Goal: Information Seeking & Learning: Find specific fact

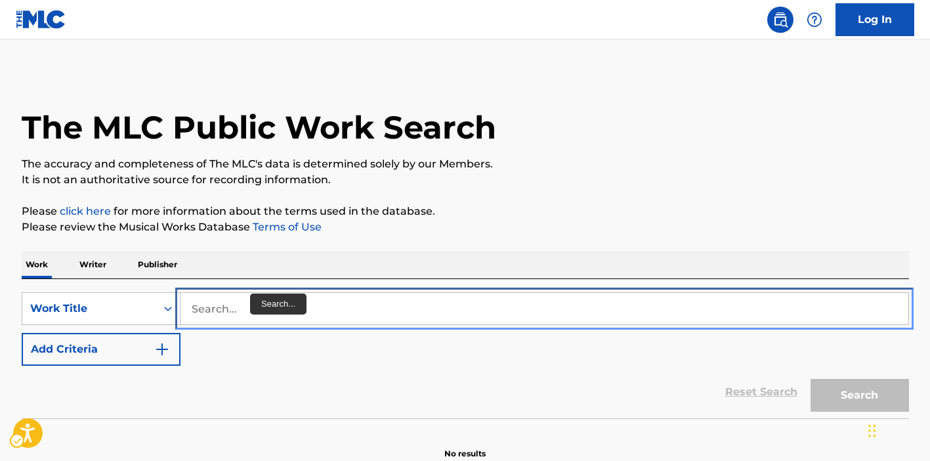
click at [244, 300] on input "Search..." at bounding box center [544, 308] width 728 height 31
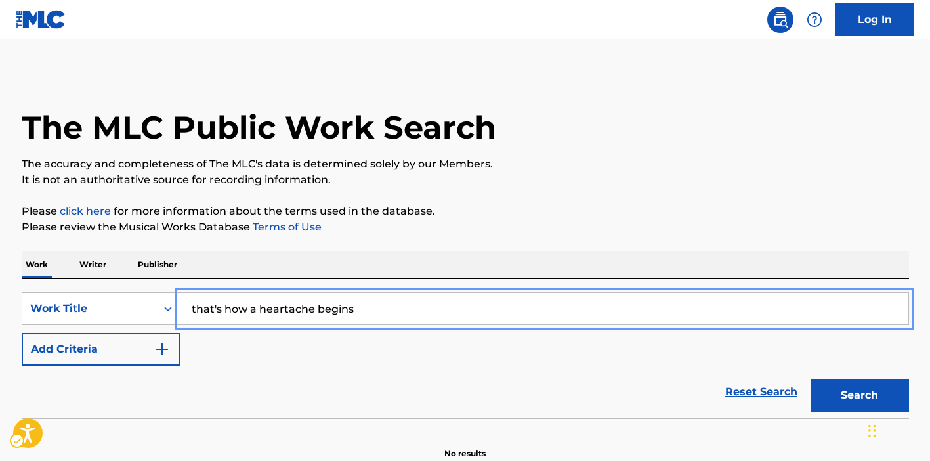
type input "that's how a heartache begins"
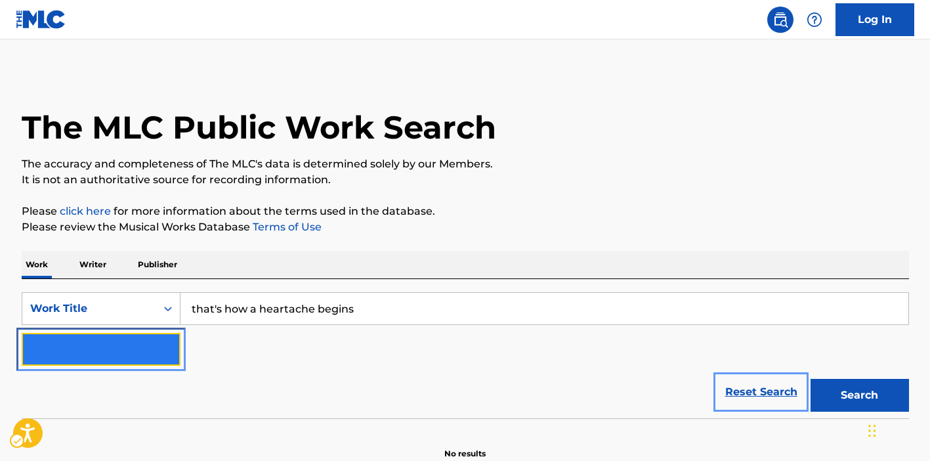
click at [151, 348] on button "Add Criteria" at bounding box center [101, 349] width 159 height 33
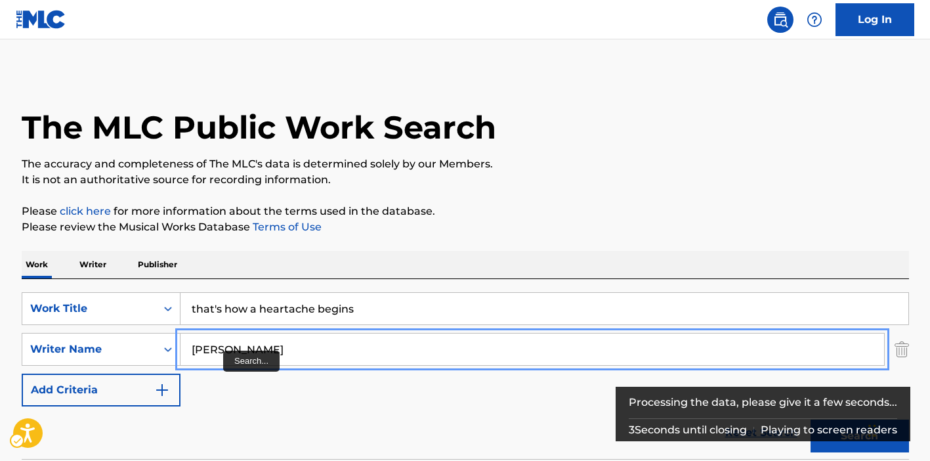
click at [22, 373] on button "Add Criteria" at bounding box center [101, 389] width 159 height 33
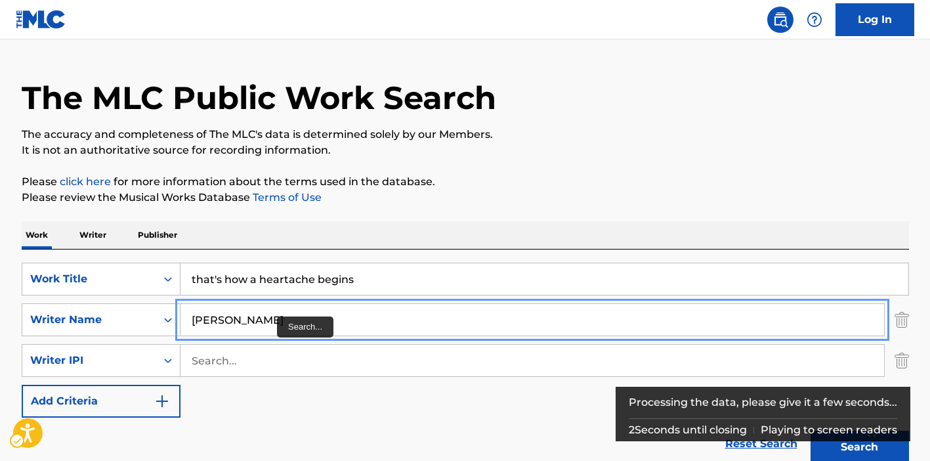
scroll to position [34, 0]
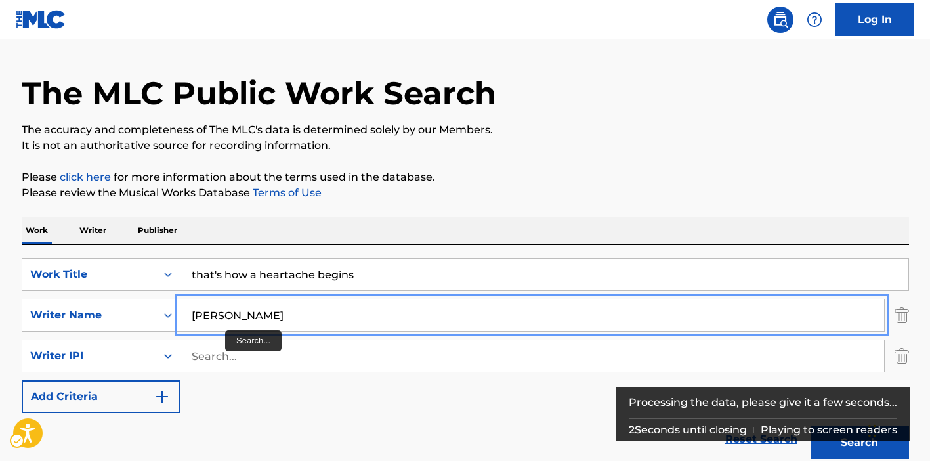
click at [231, 319] on input "[PERSON_NAME]" at bounding box center [531, 314] width 703 height 31
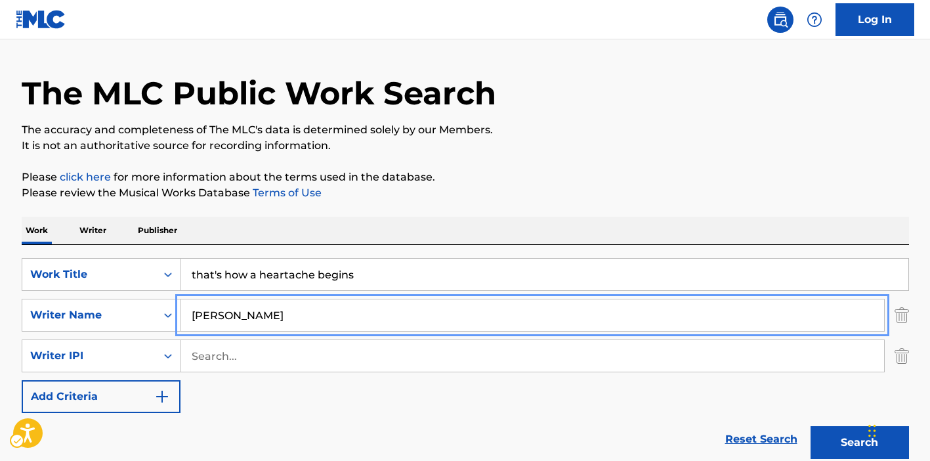
type input "[PERSON_NAME]"
click at [22, 380] on button "Add Criteria" at bounding box center [101, 396] width 159 height 33
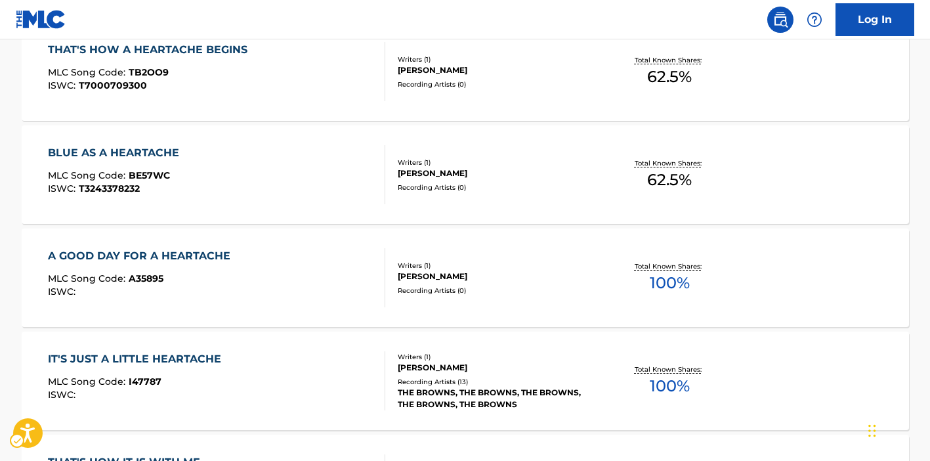
scroll to position [438, 0]
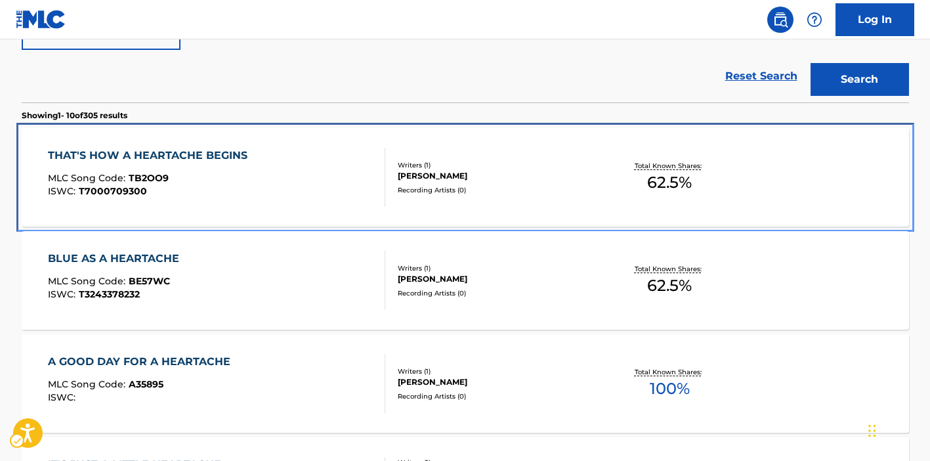
click at [287, 189] on div "THAT'S HOW A HEARTACHE BEGINS MLC Song Code : TB2OO9 ISWC : T7000709300" at bounding box center [216, 177] width 337 height 59
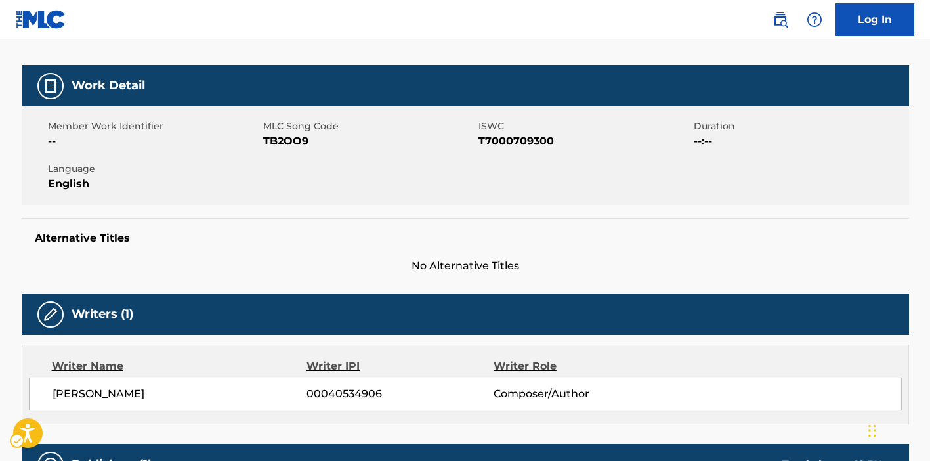
scroll to position [155, 0]
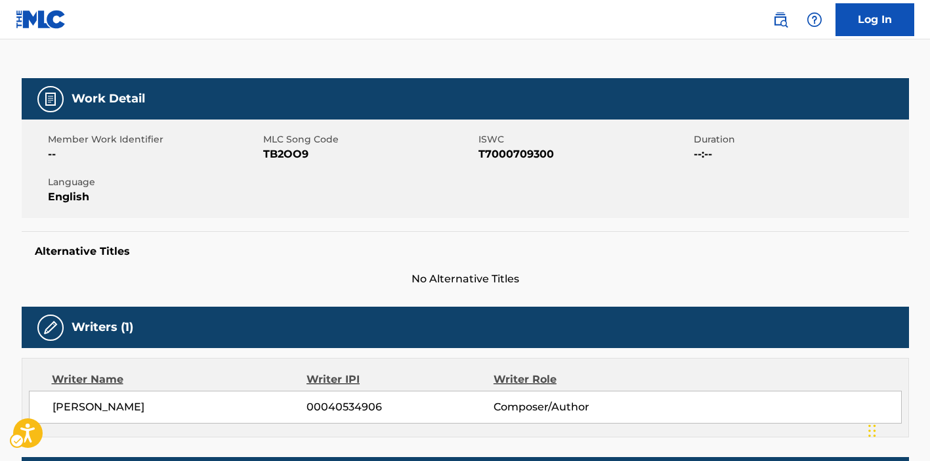
click at [507, 157] on span "ISWC - T7000709300" at bounding box center [584, 154] width 212 height 16
copy span "T7000709300"
click at [529, 239] on div "Alternative Titles No Alternative Titles" at bounding box center [465, 259] width 887 height 56
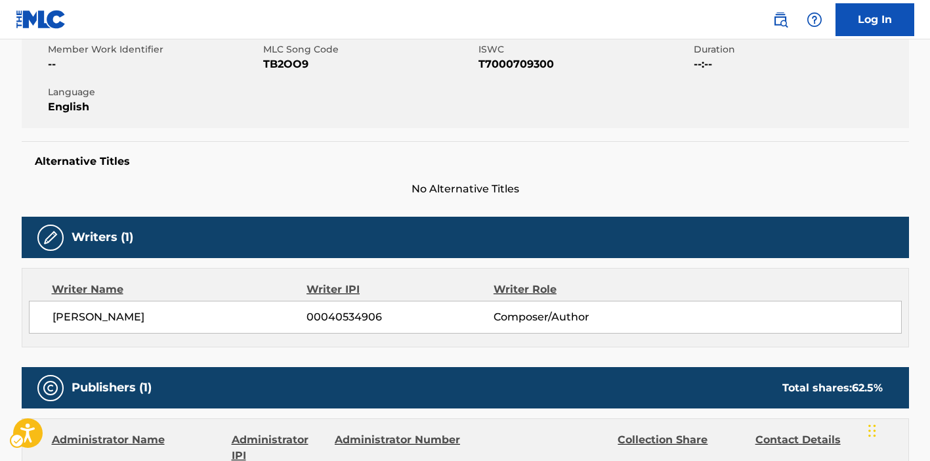
scroll to position [211, 0]
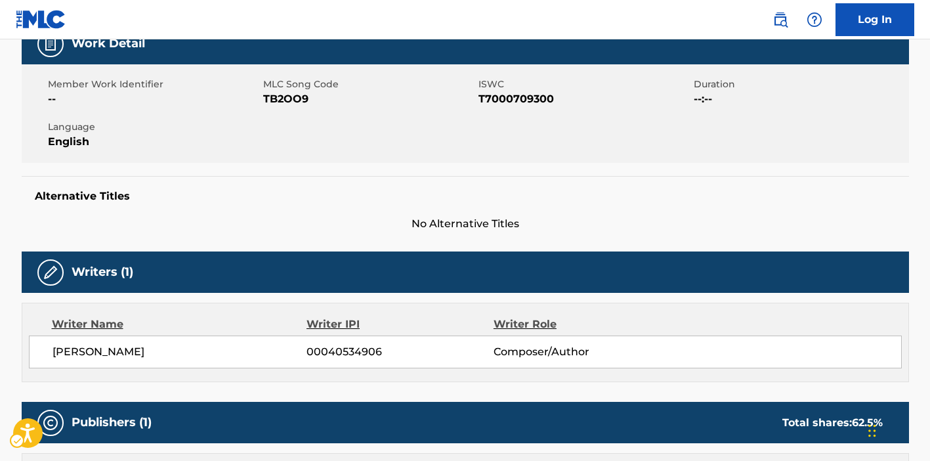
click at [519, 102] on span "ISWC - T7000709300" at bounding box center [584, 99] width 212 height 16
copy span "T7000709300"
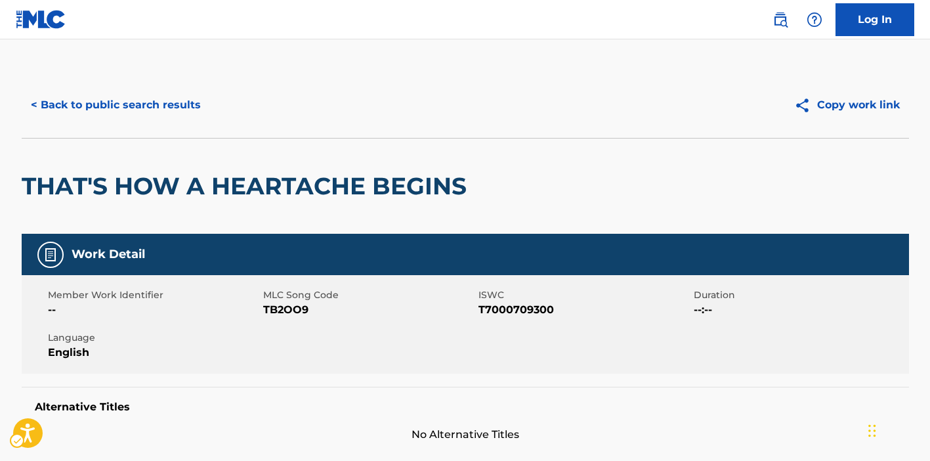
click at [156, 126] on div "< Back to public search results Copy work link" at bounding box center [465, 105] width 887 height 66
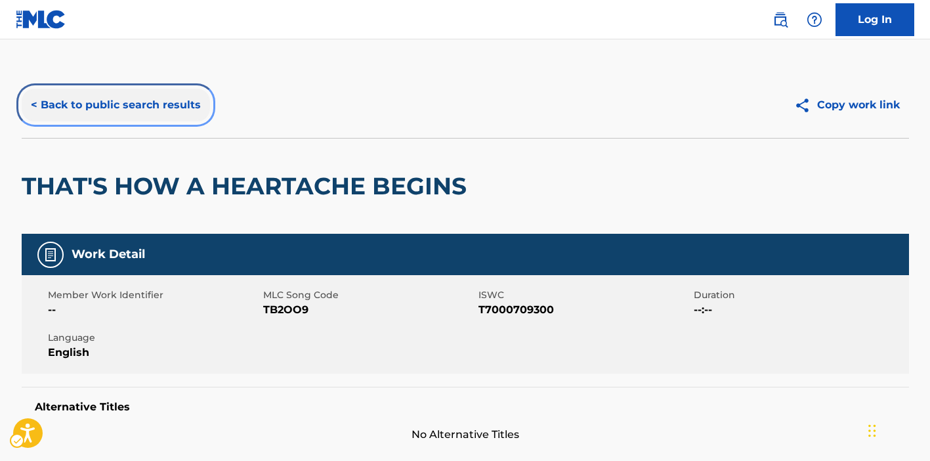
click at [156, 114] on button "< Back to public search results" at bounding box center [116, 105] width 188 height 33
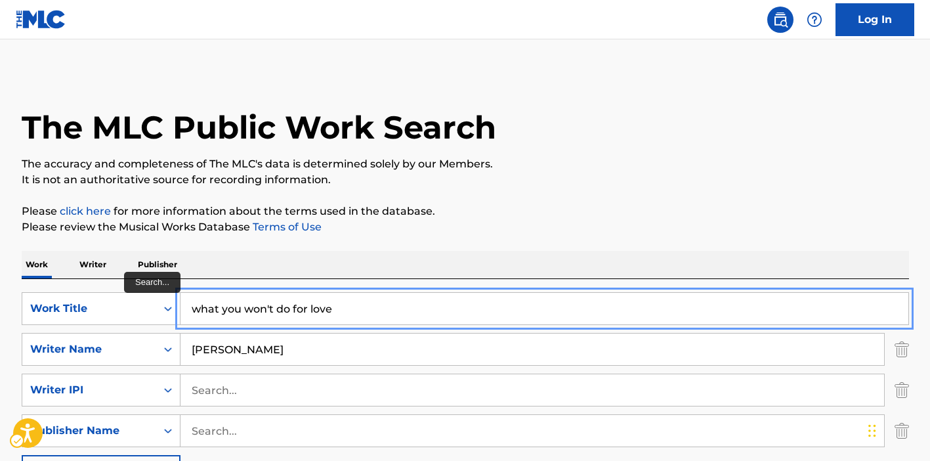
type input "what you won't do for love"
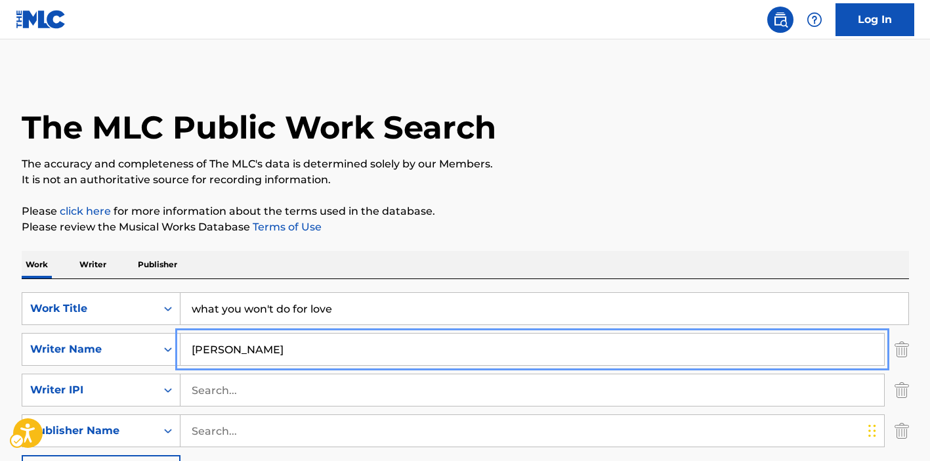
type input "[PERSON_NAME]"
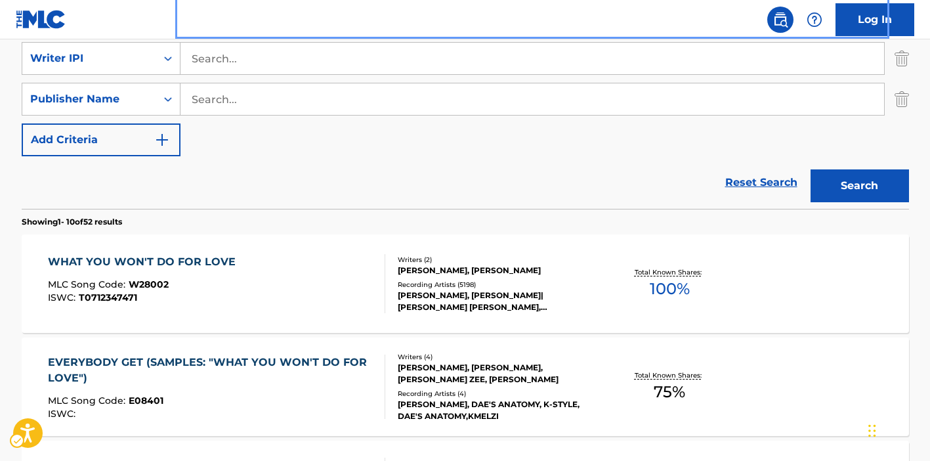
scroll to position [418, 0]
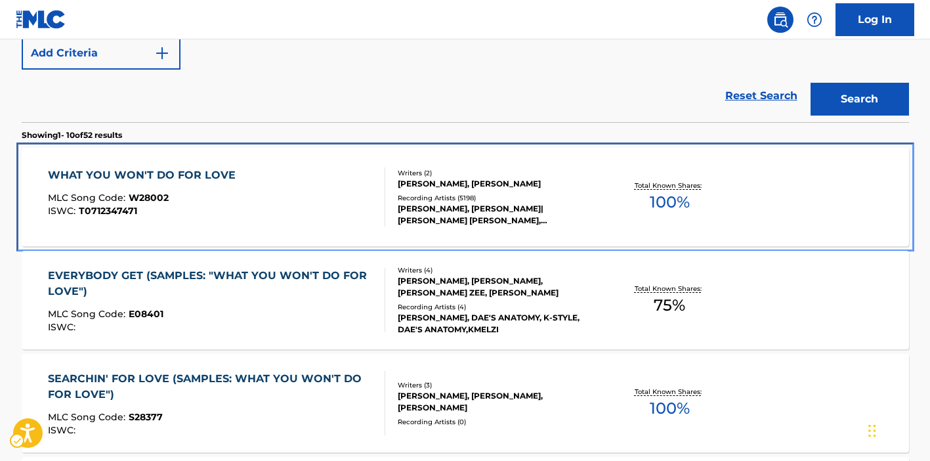
click at [325, 203] on div "WHAT YOU WON'T DO FOR LOVE MLC Song Code : W28002 ISWC : T0712347471" at bounding box center [216, 196] width 337 height 59
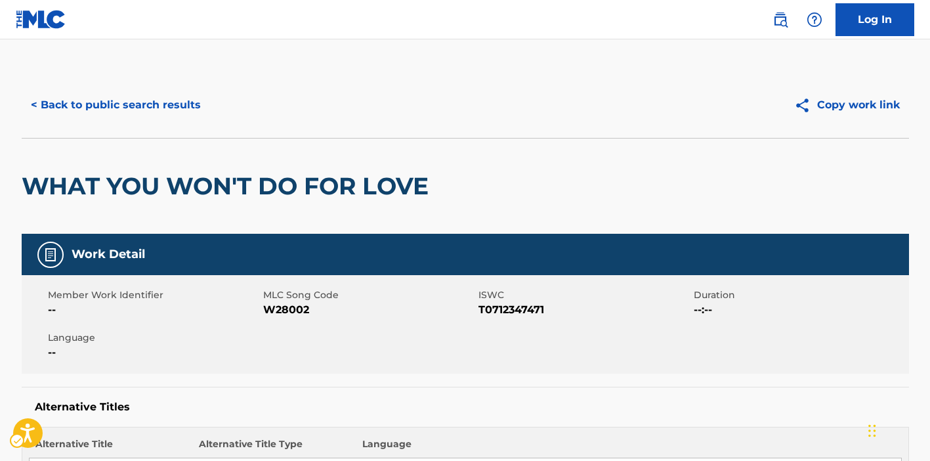
click at [504, 308] on span "ISWC - T0712347471" at bounding box center [584, 310] width 212 height 16
copy span "T0712347471"
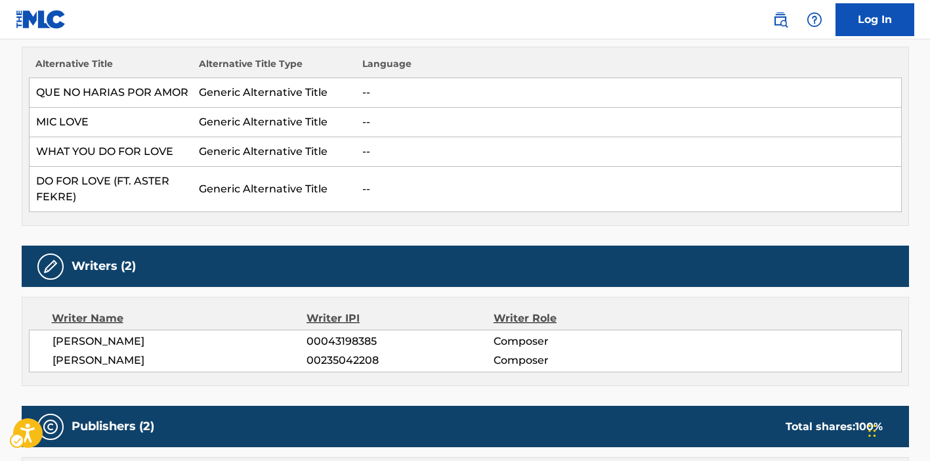
click at [650, 207] on td "--" at bounding box center [628, 189] width 545 height 45
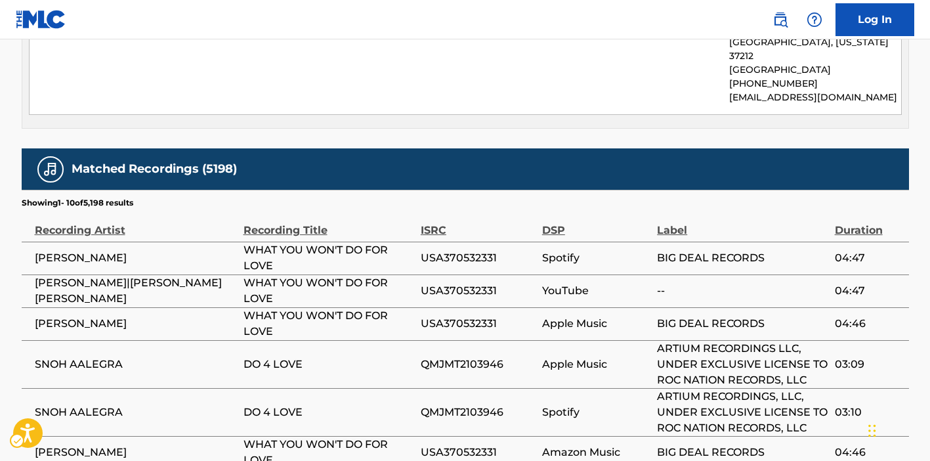
scroll to position [1029, 0]
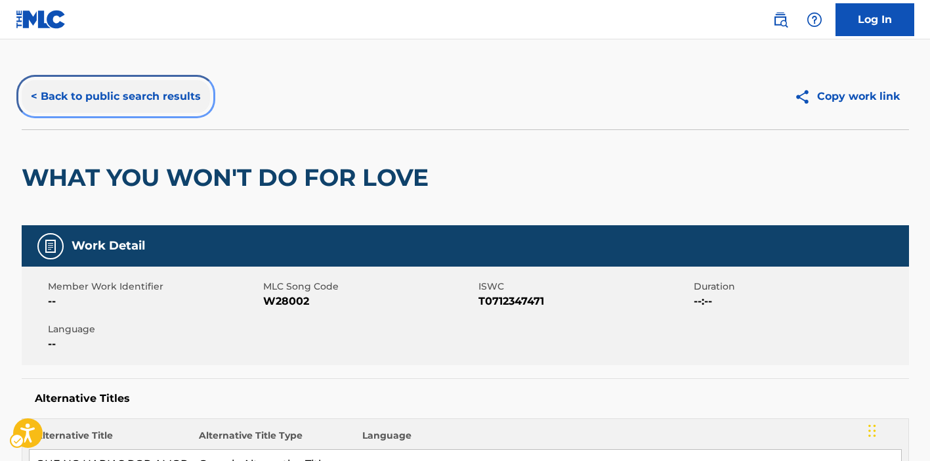
click at [178, 94] on button "< Back to public search results" at bounding box center [116, 96] width 188 height 33
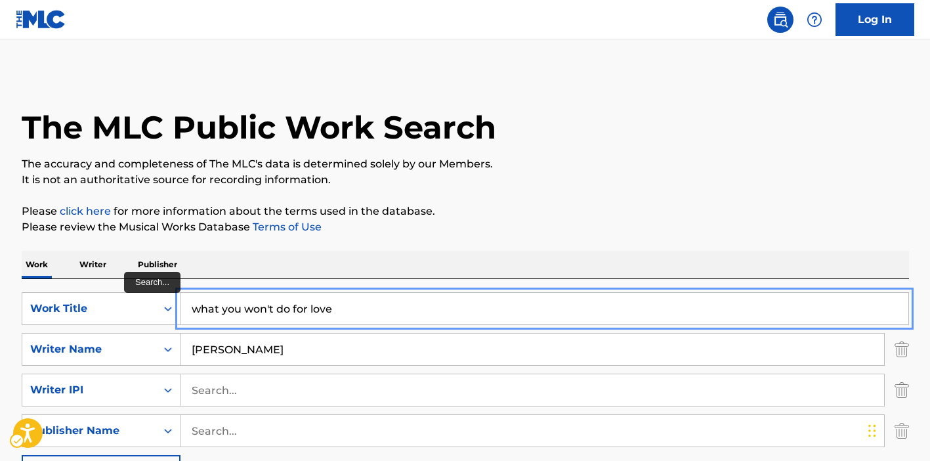
type input "s"
type input "two of hearts"
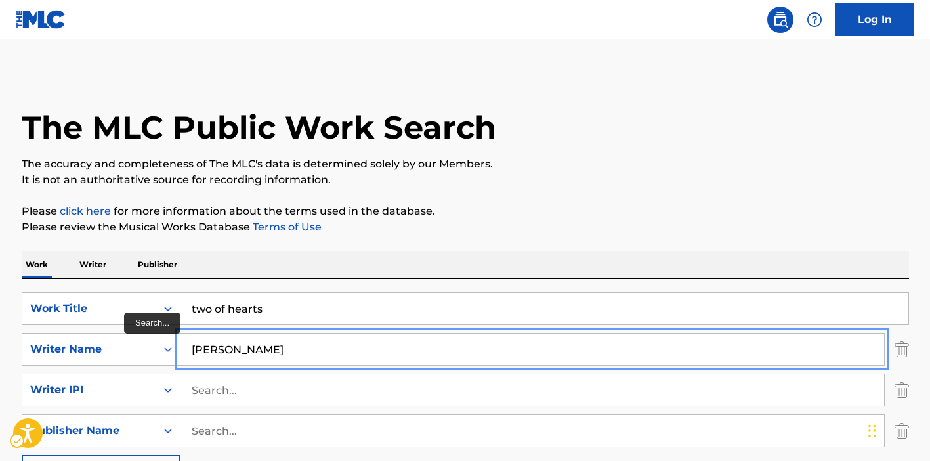
type input "[PERSON_NAME]"
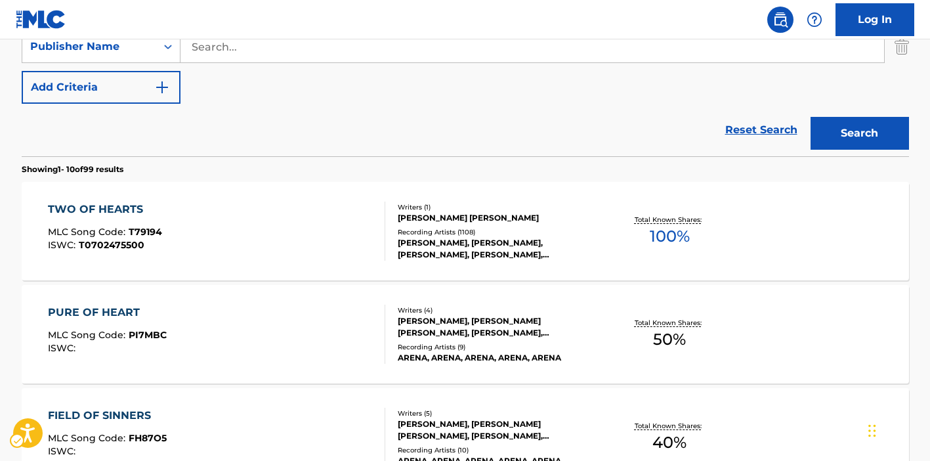
scroll to position [422, 0]
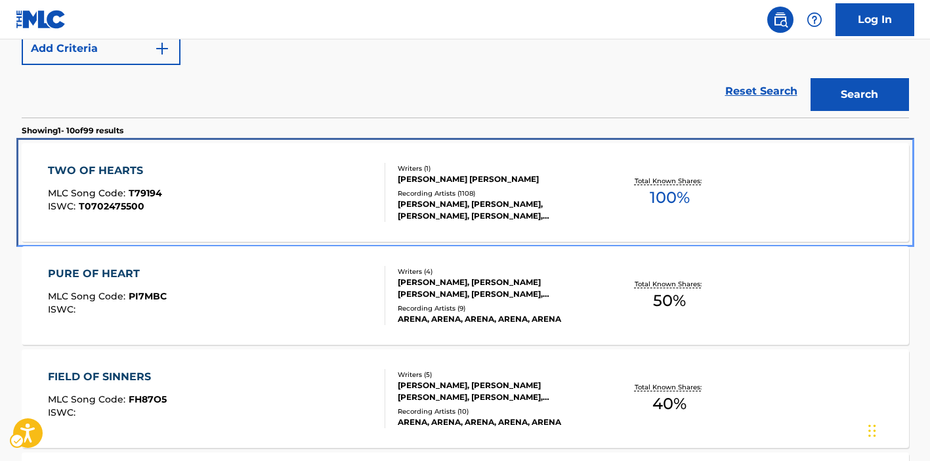
click at [345, 198] on div "TWO OF HEARTS MLC Song Code : T79194 ISWC : T0702475500" at bounding box center [216, 192] width 337 height 59
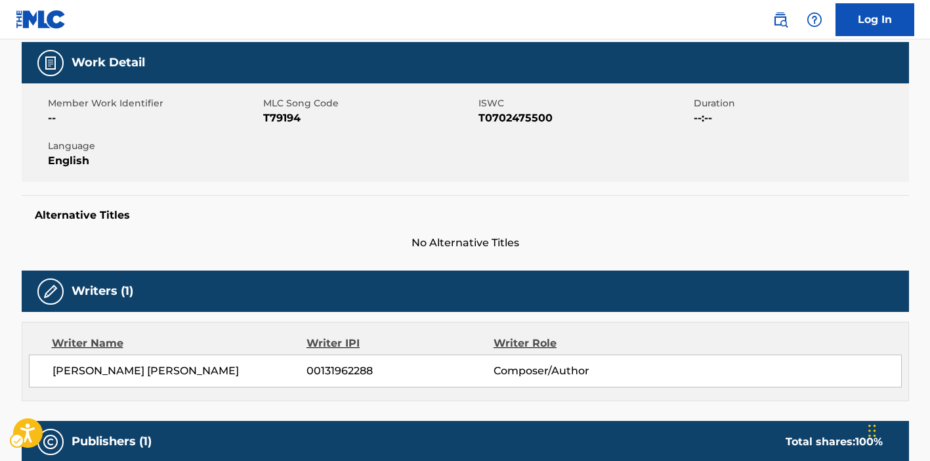
scroll to position [92, 0]
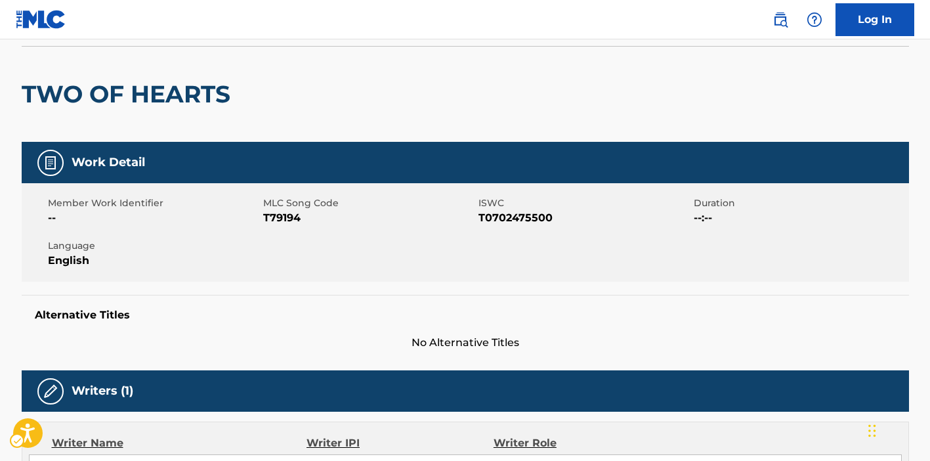
click at [510, 213] on span "ISWC - T0702475500" at bounding box center [584, 218] width 212 height 16
copy span "T0702475500"
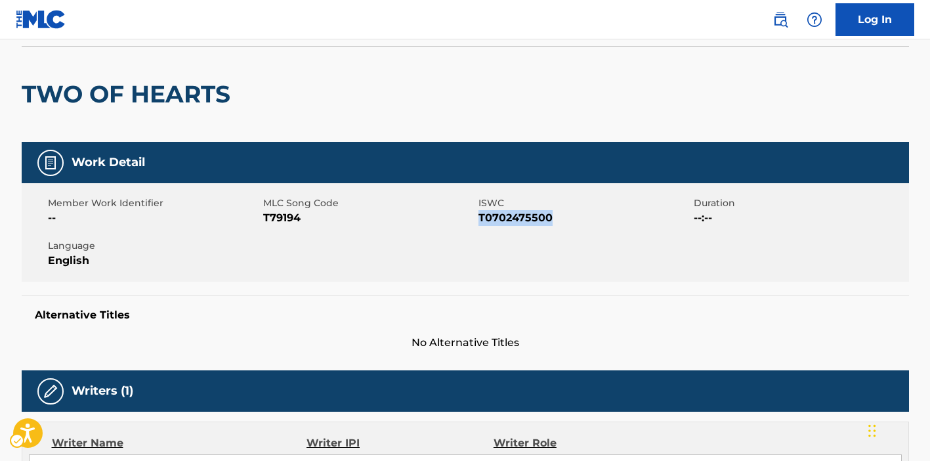
click at [501, 266] on div "Member Work Identifier -- MLC Song Code MLC Song Code - T79194 ISWC ISWC - T070…" at bounding box center [465, 232] width 887 height 98
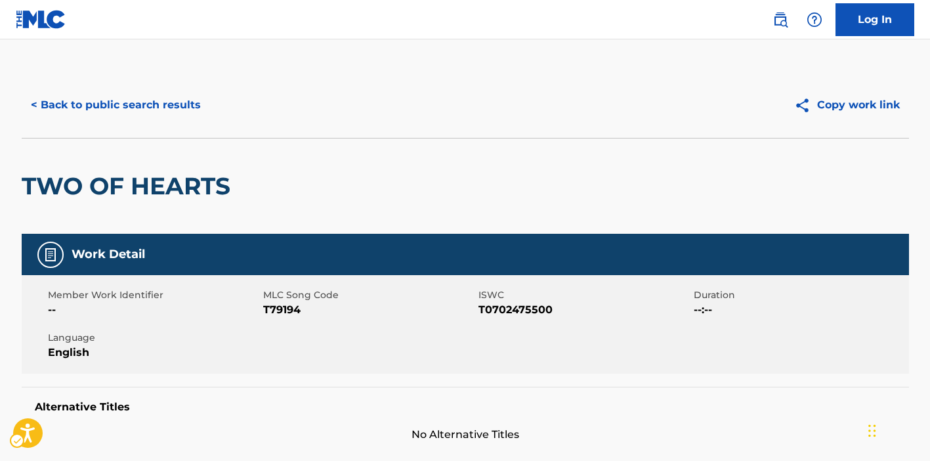
click at [136, 86] on div "< Back to public search results Copy work link" at bounding box center [465, 105] width 887 height 66
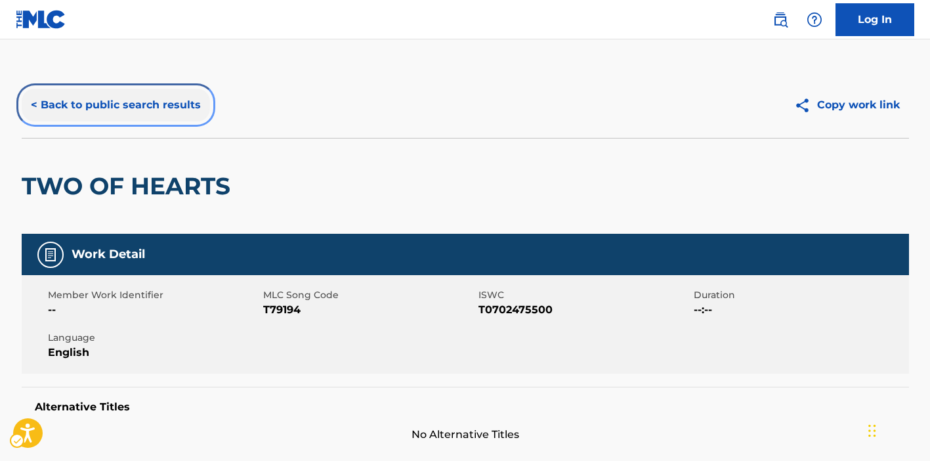
click at [136, 100] on button "< Back to public search results" at bounding box center [116, 105] width 188 height 33
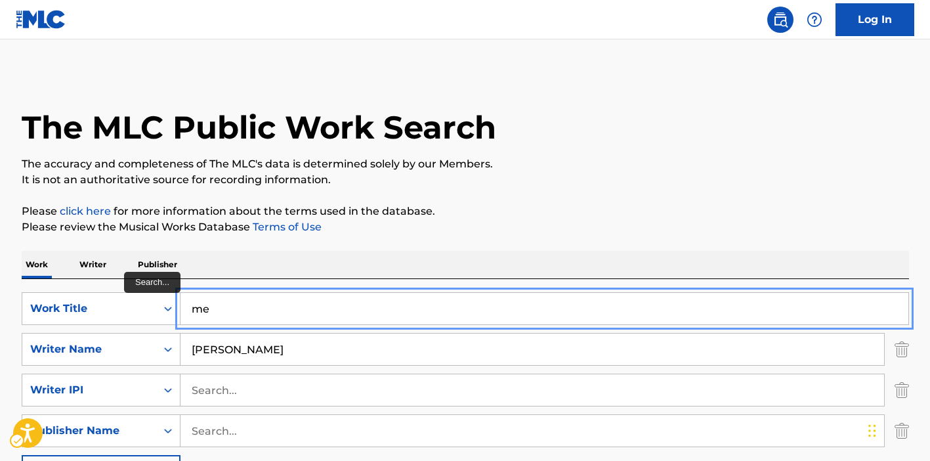
type input "m"
type input "need your love"
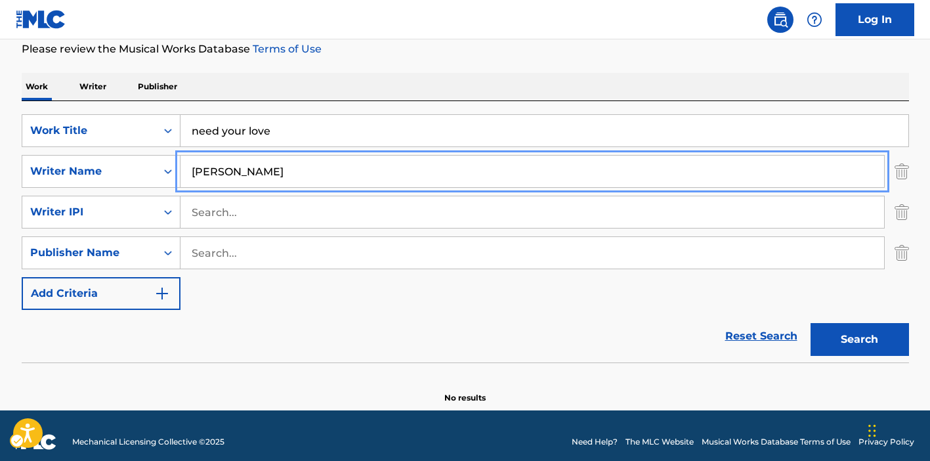
scroll to position [190, 0]
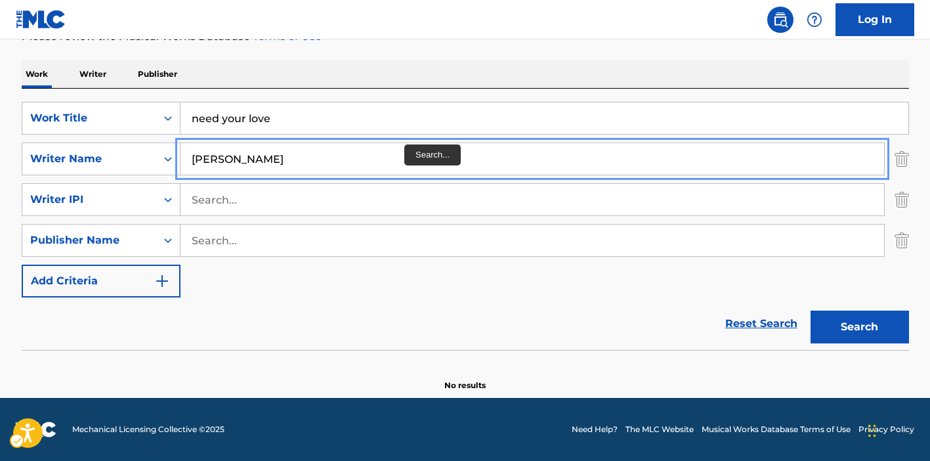
type input "[PERSON_NAME]"
click at [810, 310] on button "Search" at bounding box center [859, 326] width 98 height 33
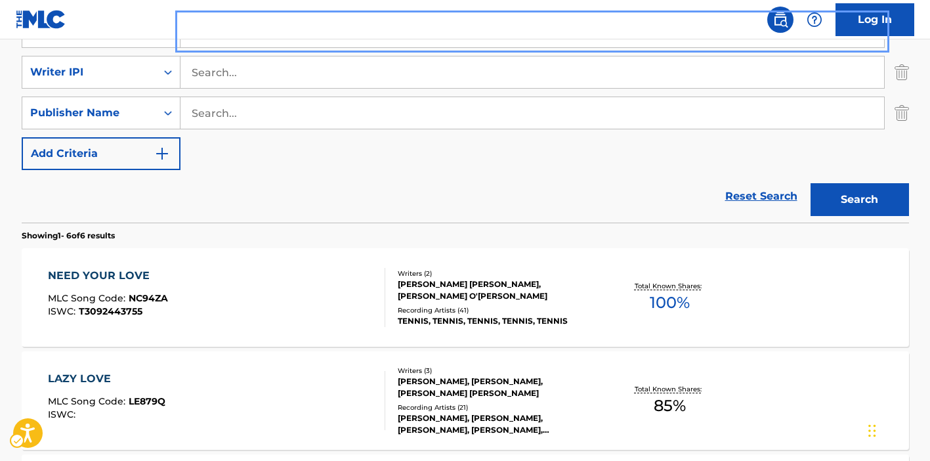
scroll to position [350, 0]
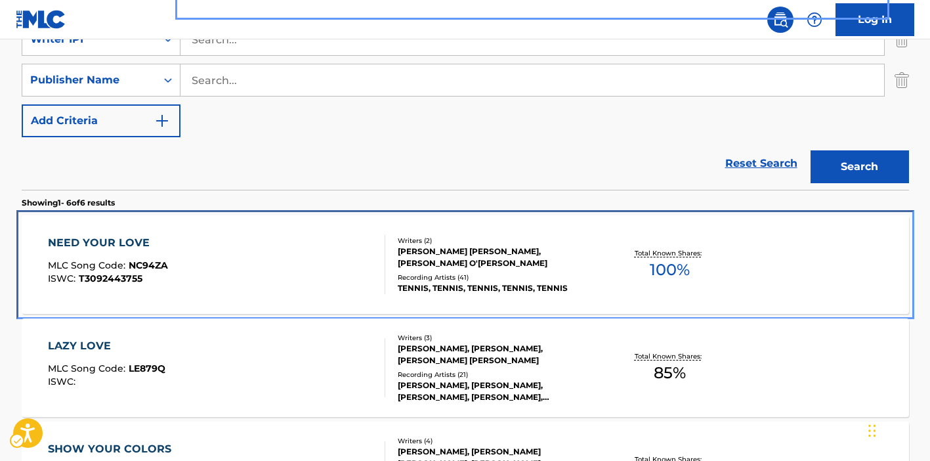
click at [318, 269] on div "NEED YOUR LOVE MLC Song Code : NC94ZA ISWC : T3092443755" at bounding box center [216, 264] width 337 height 59
